Goal: Check status: Check status

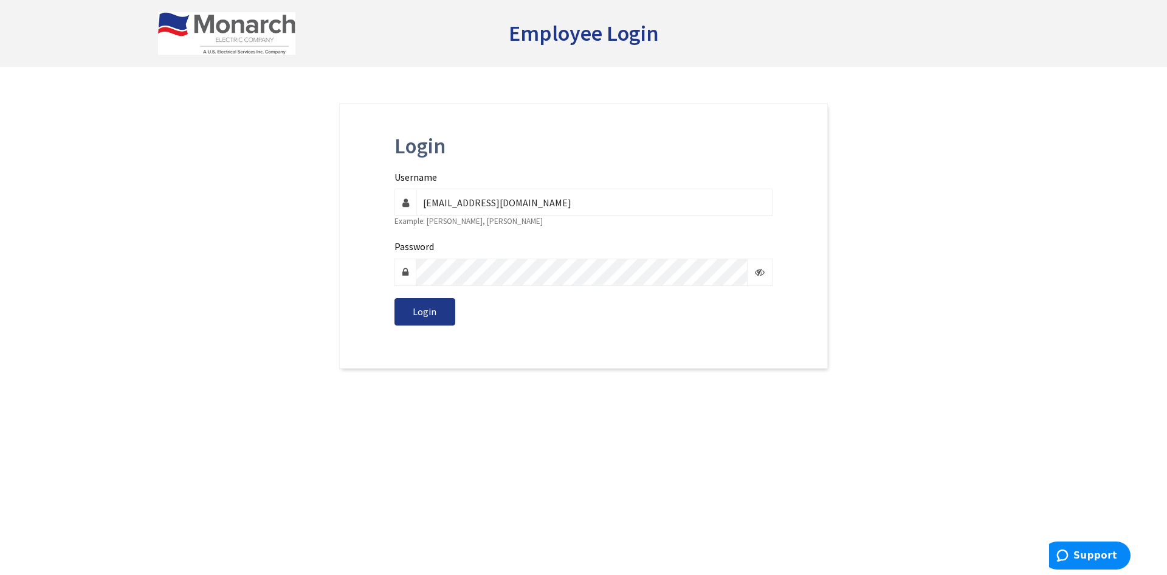
click at [395, 298] on button "Login" at bounding box center [425, 311] width 61 height 27
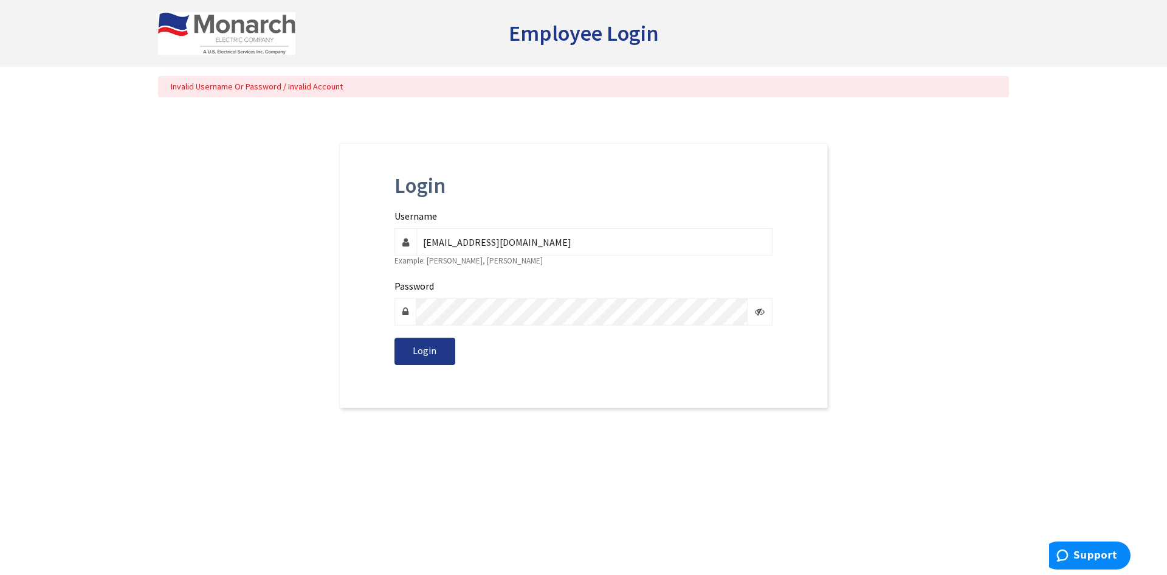
drag, startPoint x: 534, startPoint y: 244, endPoint x: 345, endPoint y: 232, distance: 189.5
click at [357, 233] on div "Login Username tmueller@usesi.com Example: w.smith, m.hernandez Password Login" at bounding box center [583, 275] width 489 height 265
click at [395, 337] on button "Login" at bounding box center [425, 350] width 61 height 27
click at [475, 243] on input "t.mueller" at bounding box center [594, 241] width 356 height 27
drag, startPoint x: 466, startPoint y: 245, endPoint x: 226, endPoint y: 214, distance: 242.2
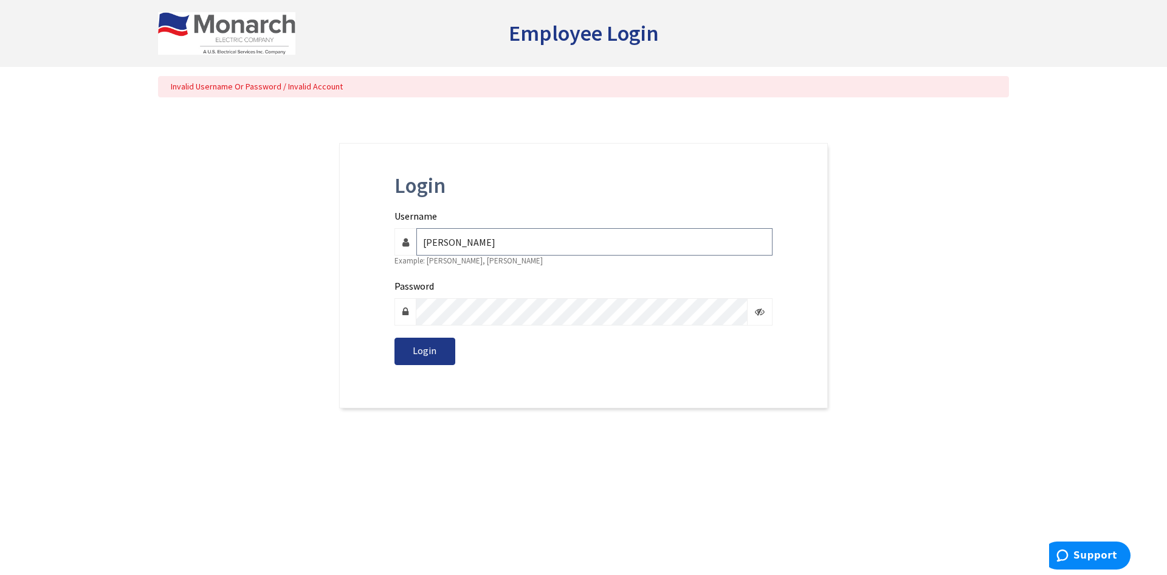
click at [280, 223] on div "Login Username t.mueller Example: w.smith, m.hernandez Password Login" at bounding box center [583, 275] width 869 height 265
drag, startPoint x: 502, startPoint y: 247, endPoint x: 369, endPoint y: 224, distance: 134.5
click at [374, 224] on div "Login Username tmueller Example: w.smith, m.hernandez Password Login" at bounding box center [583, 275] width 489 height 265
type input "tmueller@usesi.com"
click at [395, 337] on button "Login" at bounding box center [425, 350] width 61 height 27
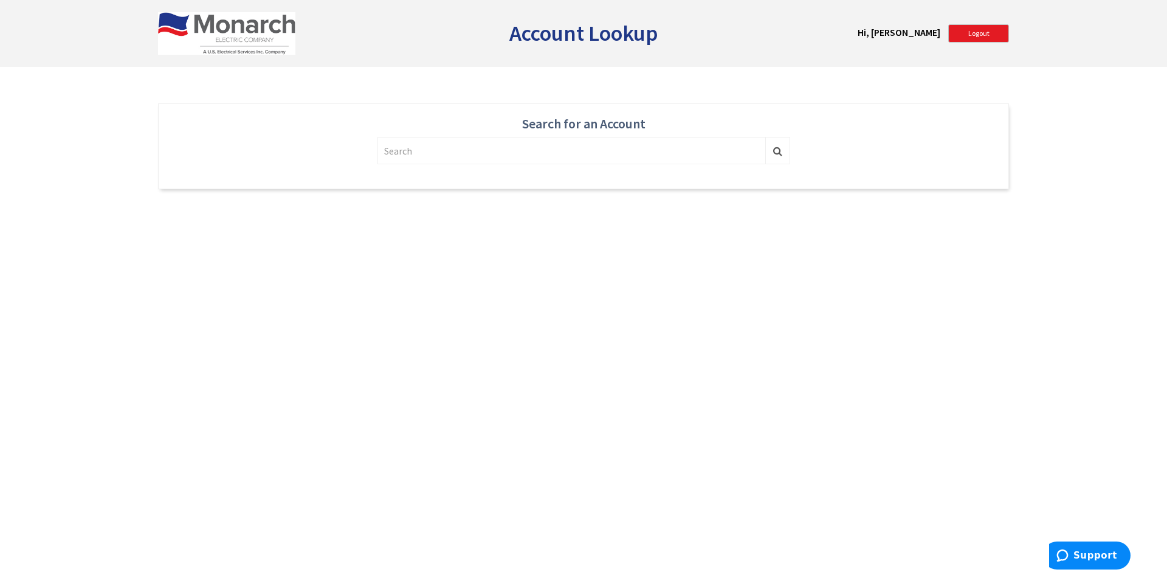
click at [883, 29] on strong "Hi, [PERSON_NAME]" at bounding box center [899, 32] width 83 height 12
click at [521, 142] on input "text" at bounding box center [572, 150] width 389 height 27
type input "pinto electric"
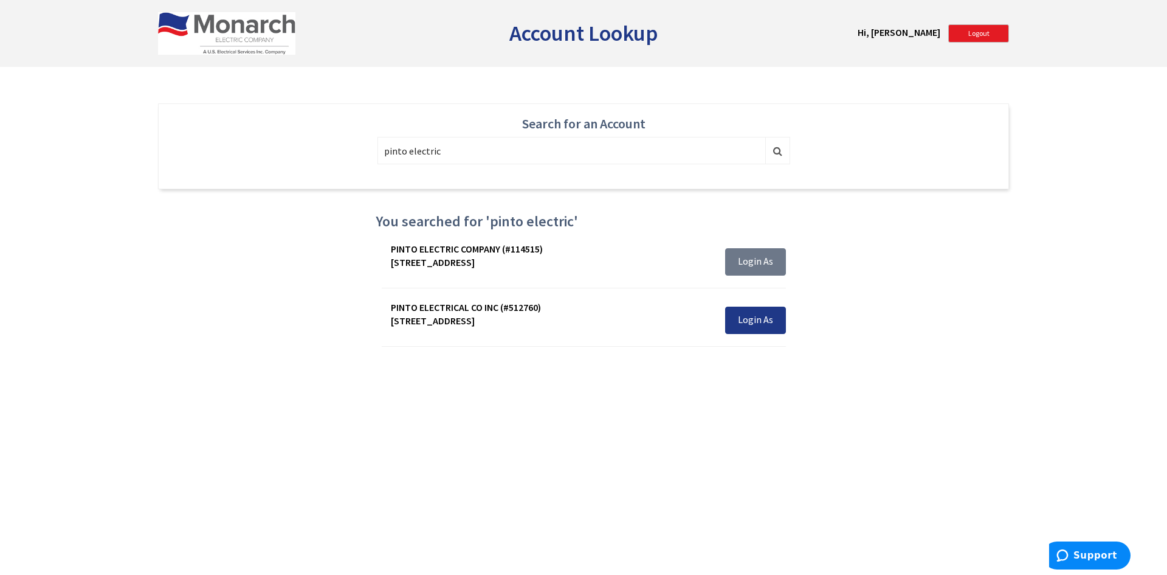
click at [761, 267] on span "Login As" at bounding box center [755, 261] width 35 height 12
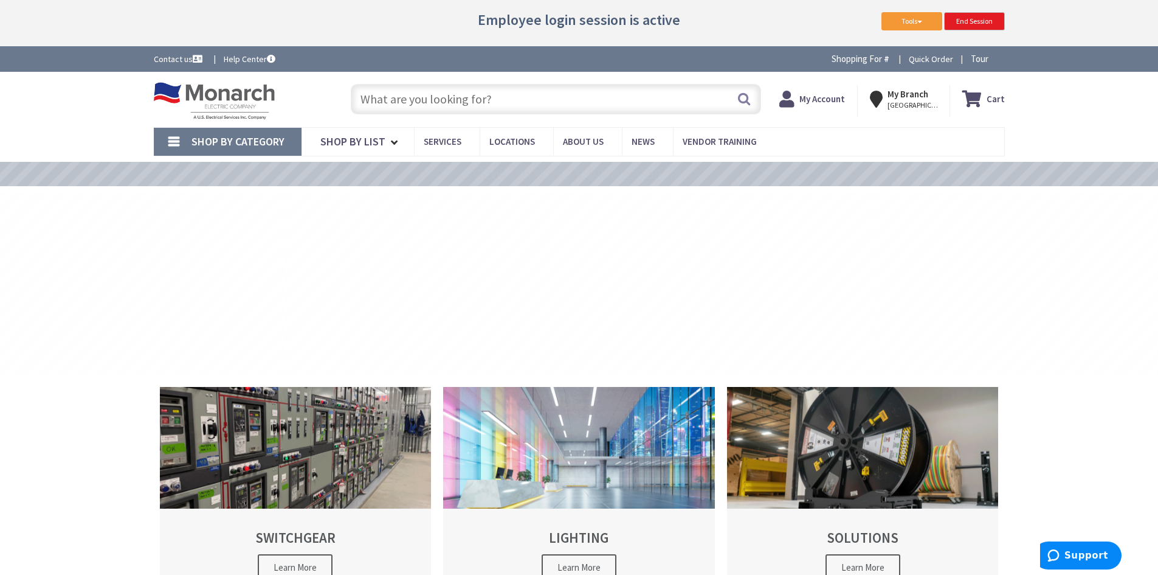
type input "Commonwealth Pier, 200 Seaport Blvd, Boston, MA 02210, USA"
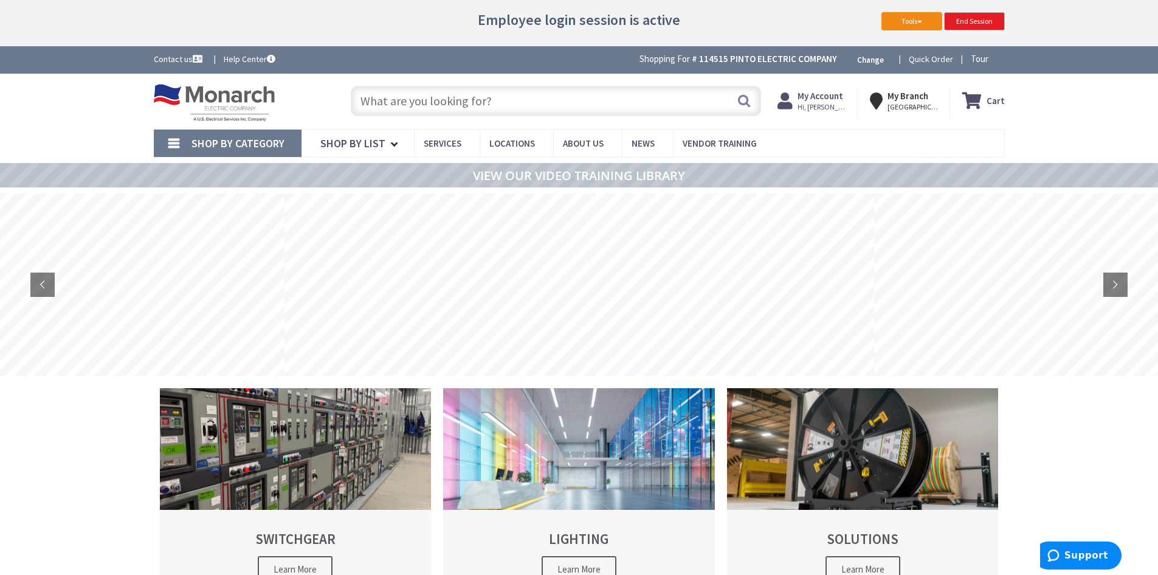
click at [912, 18] on button "Tools" at bounding box center [912, 21] width 61 height 18
click at [902, 49] on span "Credit Status" at bounding box center [918, 48] width 48 height 11
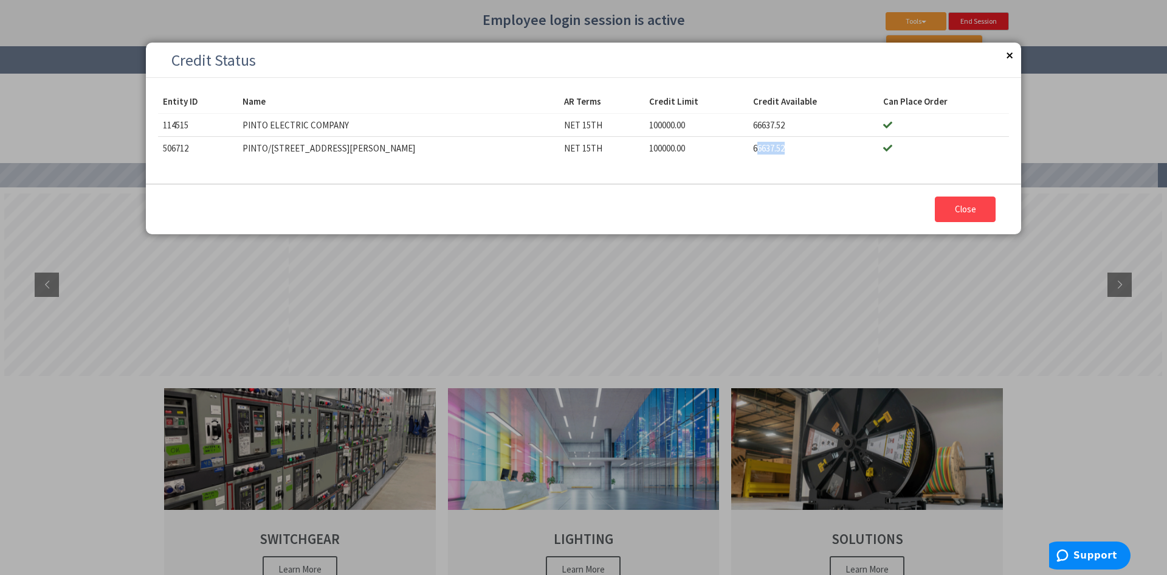
drag, startPoint x: 721, startPoint y: 150, endPoint x: 789, endPoint y: 148, distance: 68.7
click at [769, 148] on td "66637.52" at bounding box center [813, 147] width 130 height 23
click at [791, 148] on td "66637.52" at bounding box center [813, 147] width 130 height 23
drag, startPoint x: 1012, startPoint y: 58, endPoint x: 983, endPoint y: 61, distance: 29.9
click at [1013, 58] on button "Close" at bounding box center [1009, 55] width 24 height 24
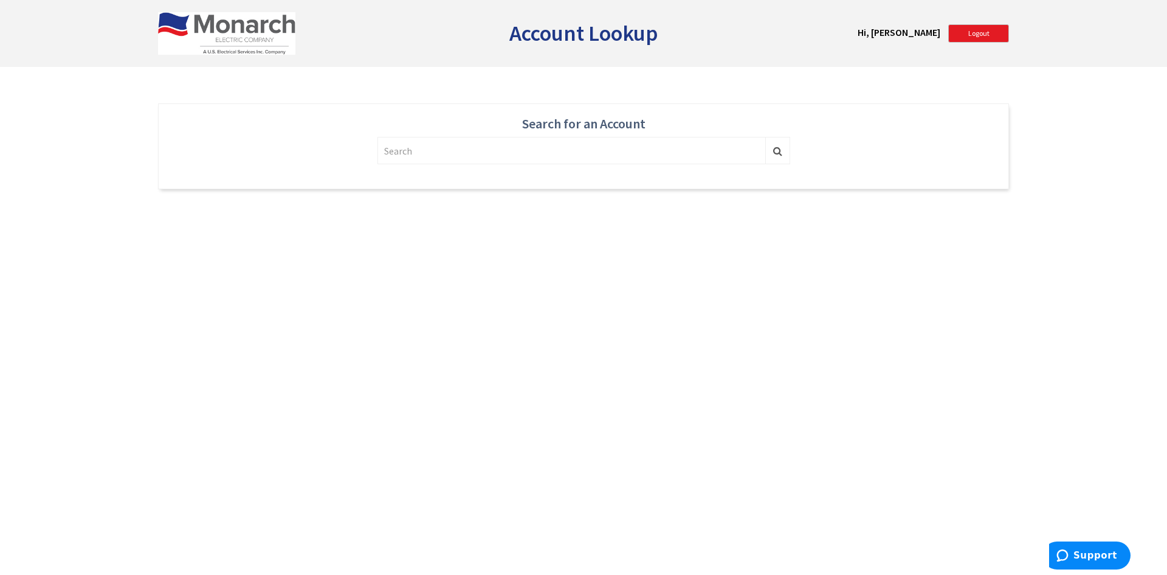
click at [277, 301] on div "Search for an Account Or Login As Me You searched for ' '" at bounding box center [583, 188] width 851 height 243
